Goal: Check status: Check status

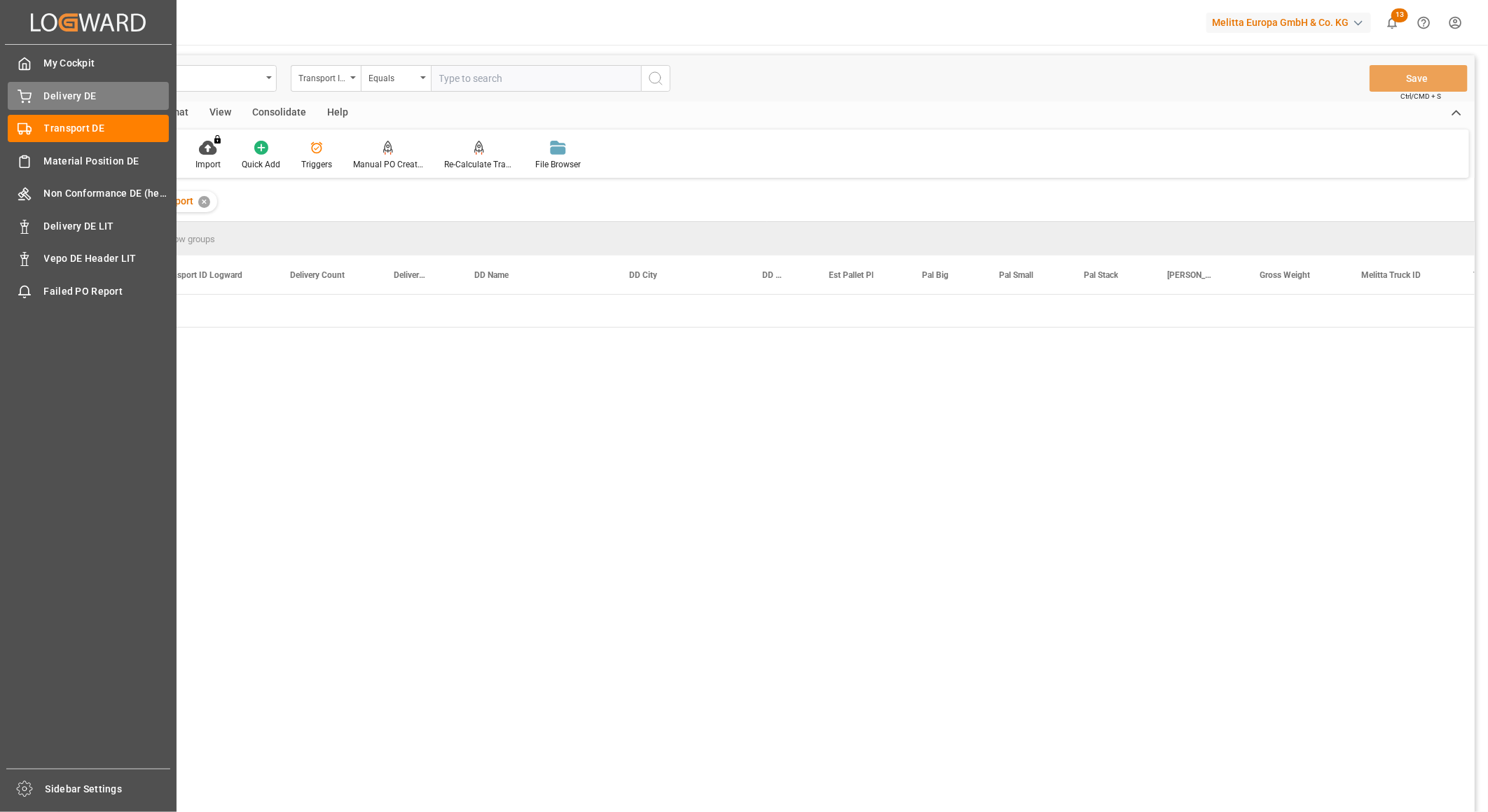
click at [37, 91] on div "Delivery DE Delivery DE" at bounding box center [88, 95] width 161 height 27
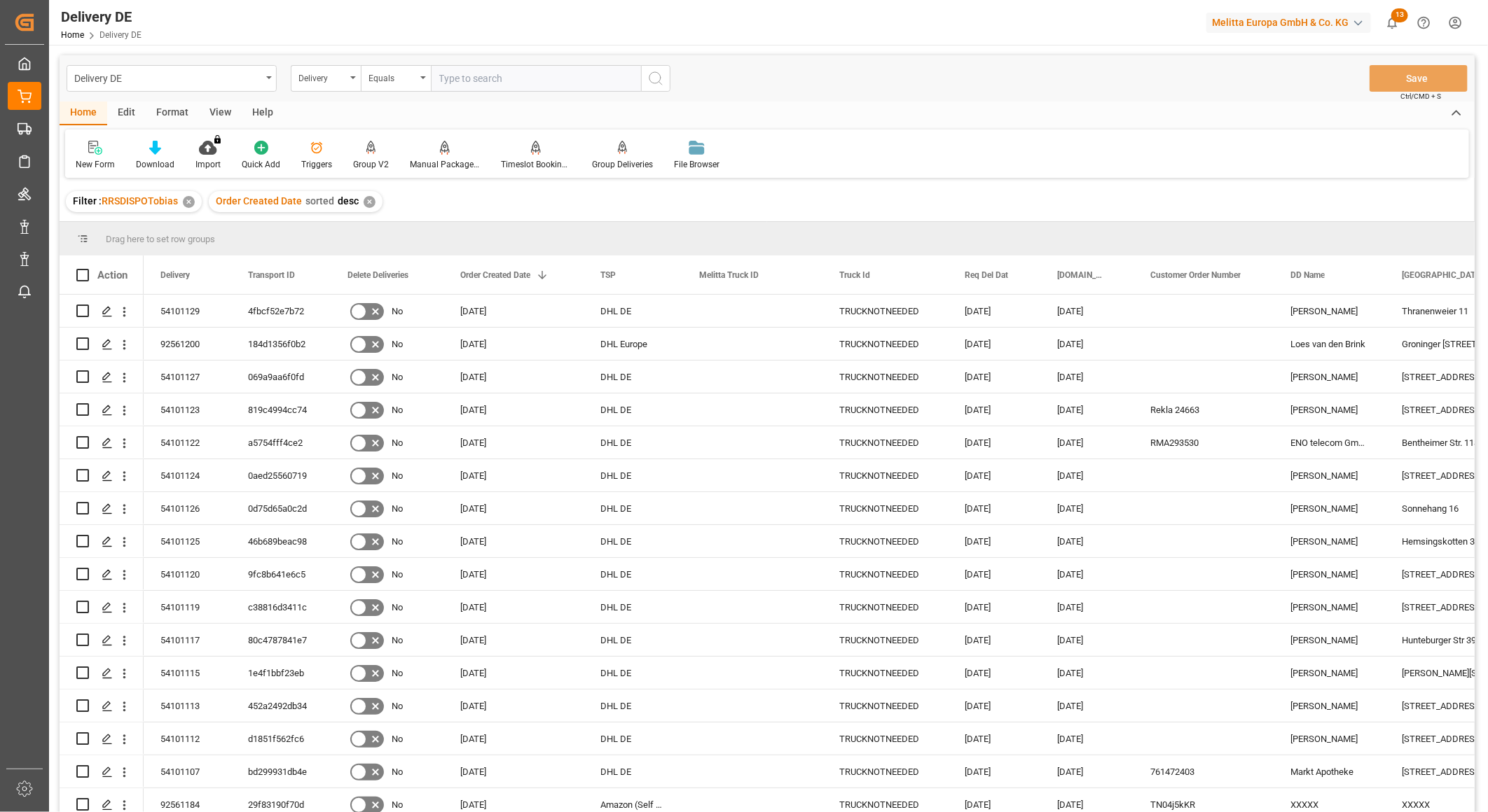
click at [489, 74] on input "text" at bounding box center [536, 78] width 210 height 27
paste input "92559173"
type input "92559173"
